Goal: Task Accomplishment & Management: Manage account settings

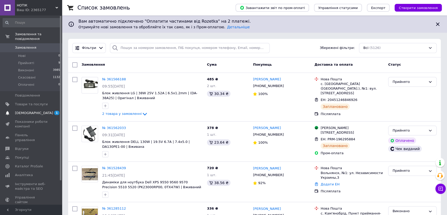
click at [44, 111] on span "[DEMOGRAPHIC_DATA]" at bounding box center [31, 113] width 33 height 5
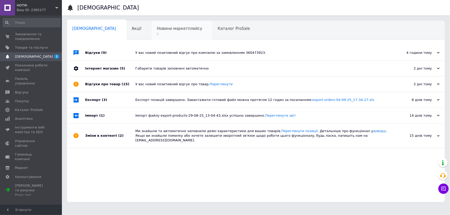
click at [157, 26] on span "Новини маркетплейсу" at bounding box center [179, 28] width 45 height 5
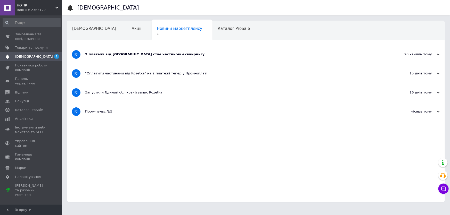
click at [142, 46] on div "2 платежі від Rozetka стає частиною еквайрингу" at bounding box center [236, 54] width 303 height 19
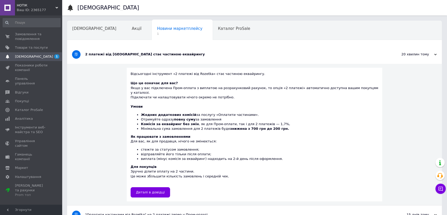
click at [142, 46] on div "2 платежі від Rozetka стає частиною еквайрингу" at bounding box center [235, 54] width 300 height 19
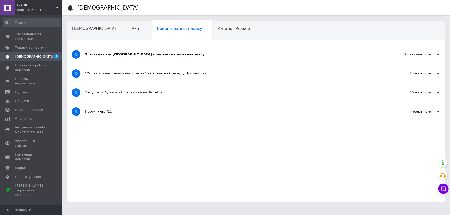
click at [105, 53] on div "2 платежі від Rozetka стає частиною еквайрингу" at bounding box center [236, 54] width 303 height 5
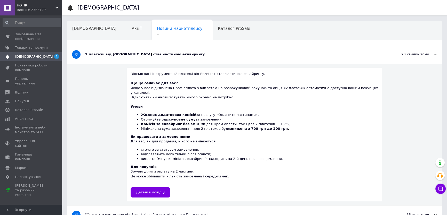
click at [34, 57] on span "[DEMOGRAPHIC_DATA]" at bounding box center [31, 56] width 33 height 5
click at [24, 37] on span "Замовлення та повідомлення" at bounding box center [31, 36] width 33 height 9
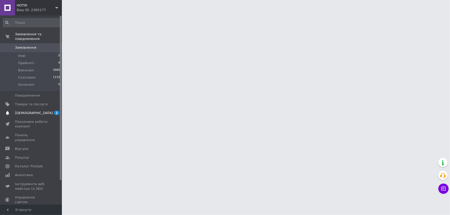
click at [28, 111] on span "[DEMOGRAPHIC_DATA]" at bounding box center [34, 113] width 38 height 5
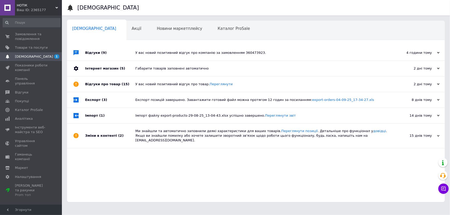
click at [268, 48] on div "У вас новий позитивний відгук про компанію за замовленням 360473923." at bounding box center [261, 52] width 253 height 15
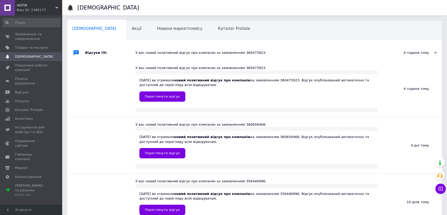
click at [271, 53] on div "У вас новий позитивний відгук про компанію за замовленням 360473923." at bounding box center [259, 53] width 249 height 5
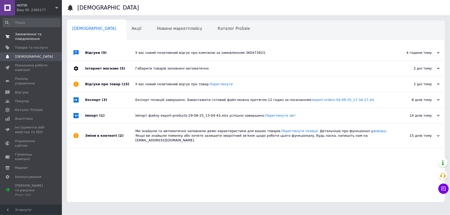
click at [24, 35] on span "Замовлення та повідомлення" at bounding box center [31, 36] width 33 height 9
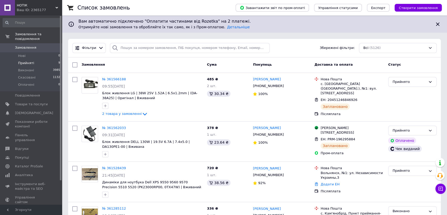
click at [27, 61] on span "Прийняті" at bounding box center [26, 63] width 16 height 5
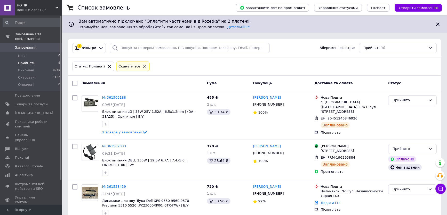
click at [24, 45] on span "Замовлення" at bounding box center [25, 47] width 21 height 5
